Goal: Transaction & Acquisition: Download file/media

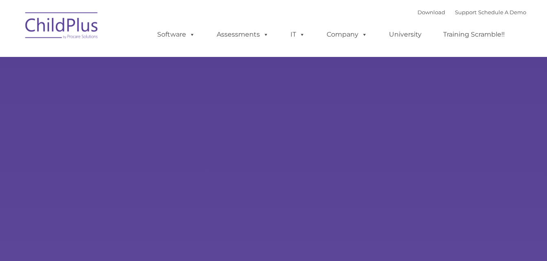
type input ""
select select "MEDIUM"
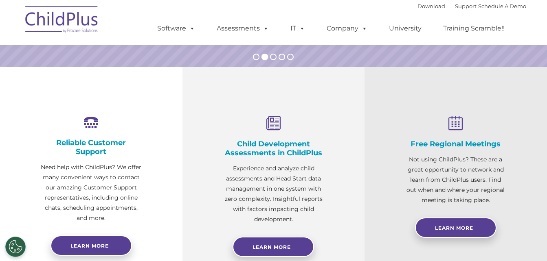
scroll to position [252, 0]
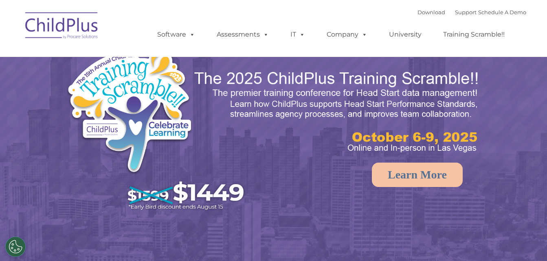
select select "MEDIUM"
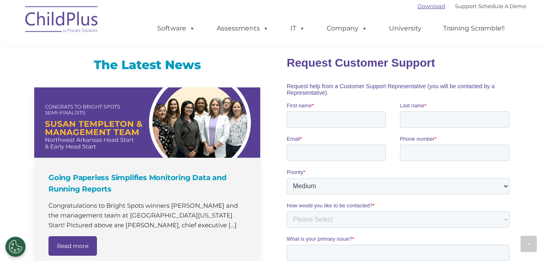
scroll to position [560, 0]
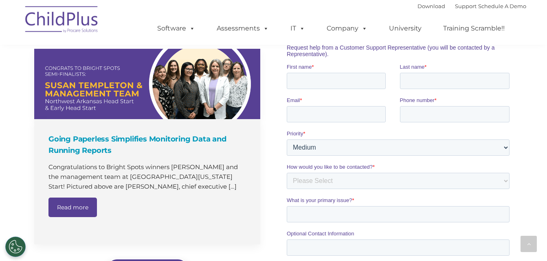
click at [78, 13] on img at bounding box center [61, 20] width 81 height 41
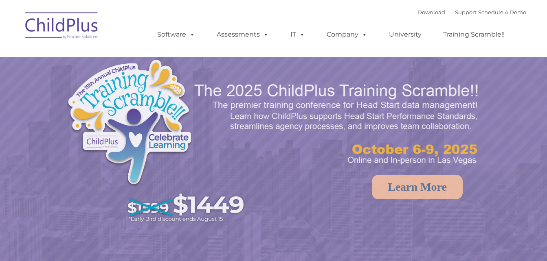
select select "MEDIUM"
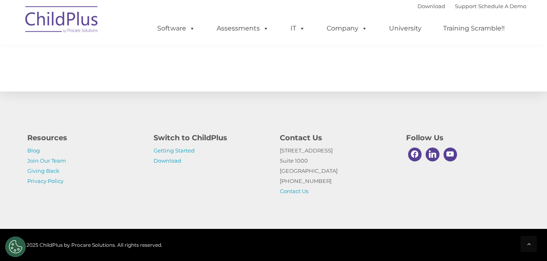
scroll to position [953, 0]
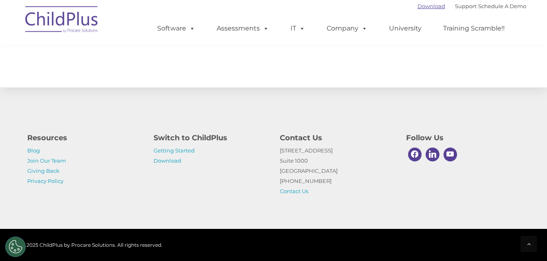
click at [420, 4] on link "Download" at bounding box center [431, 6] width 28 height 7
